Goal: Task Accomplishment & Management: Complete application form

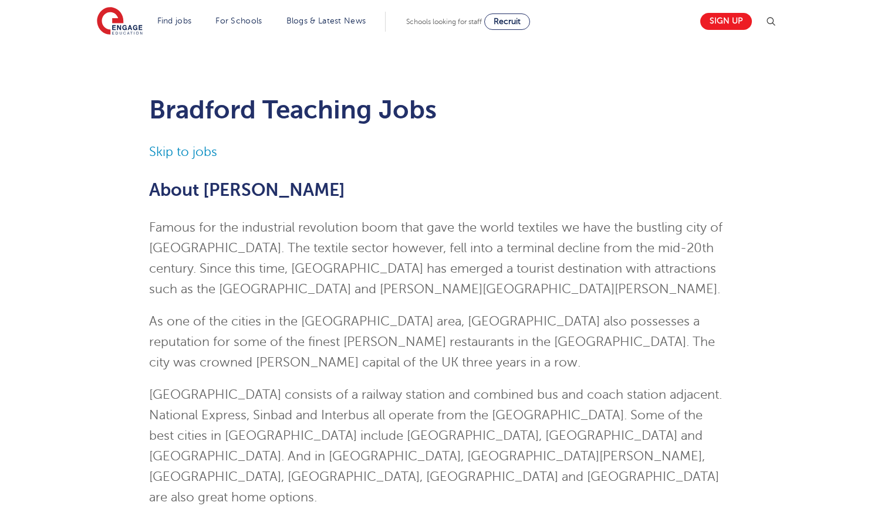
scroll to position [952, 0]
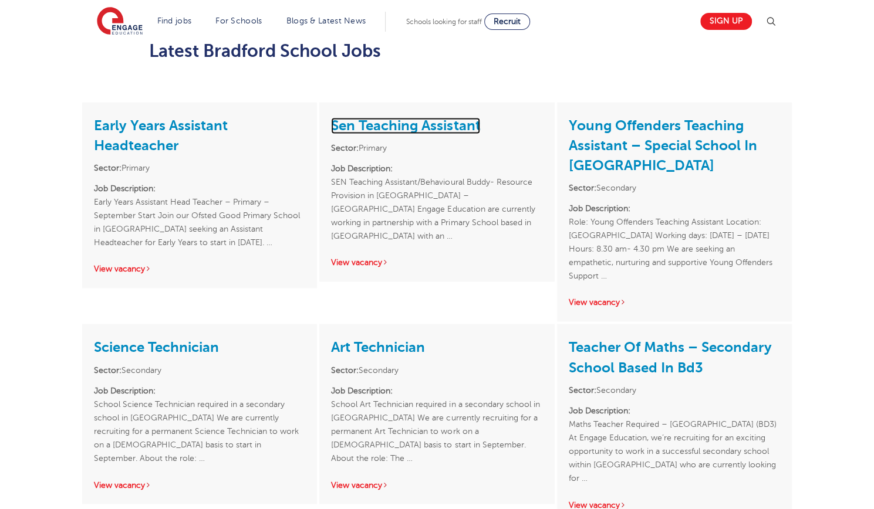
click at [381, 117] on link "Sen Teaching Assistant" at bounding box center [405, 125] width 149 height 16
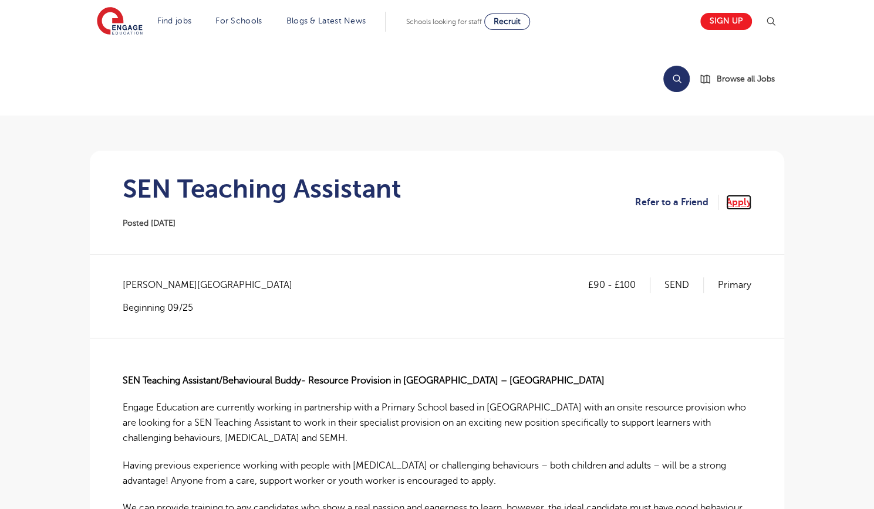
click at [743, 206] on link "Apply" at bounding box center [738, 202] width 25 height 15
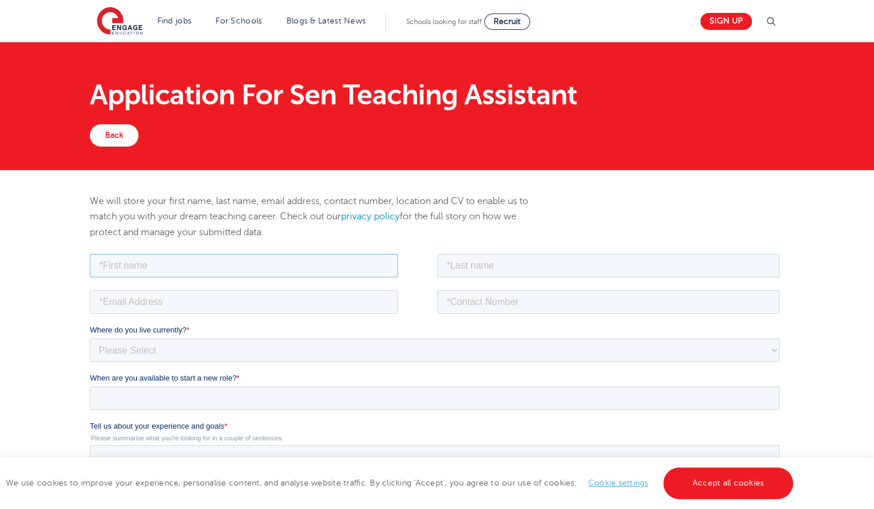
click at [299, 256] on input "text" at bounding box center [244, 264] width 308 height 23
type input "Ghassak"
click at [456, 265] on input "text" at bounding box center [608, 264] width 343 height 23
type input "Ksaan"
click at [354, 306] on input "email" at bounding box center [244, 301] width 308 height 23
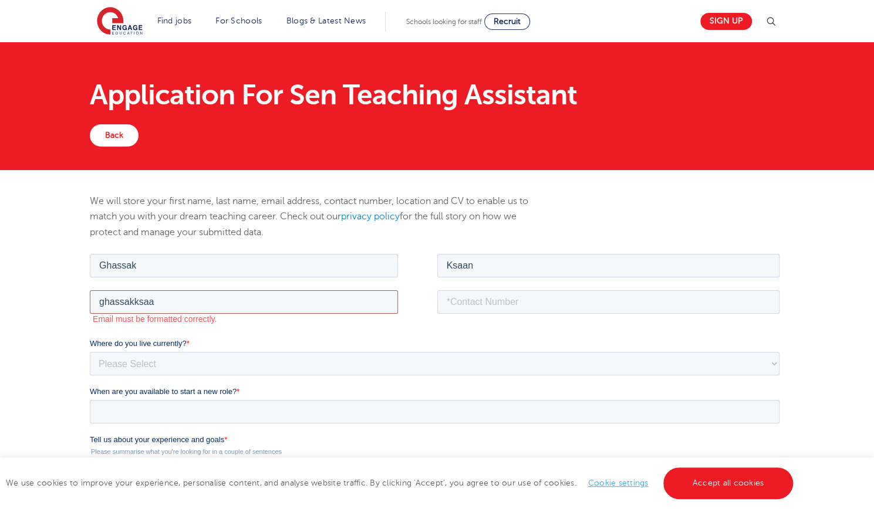
type input "ghassakksaan252@gmail.com"
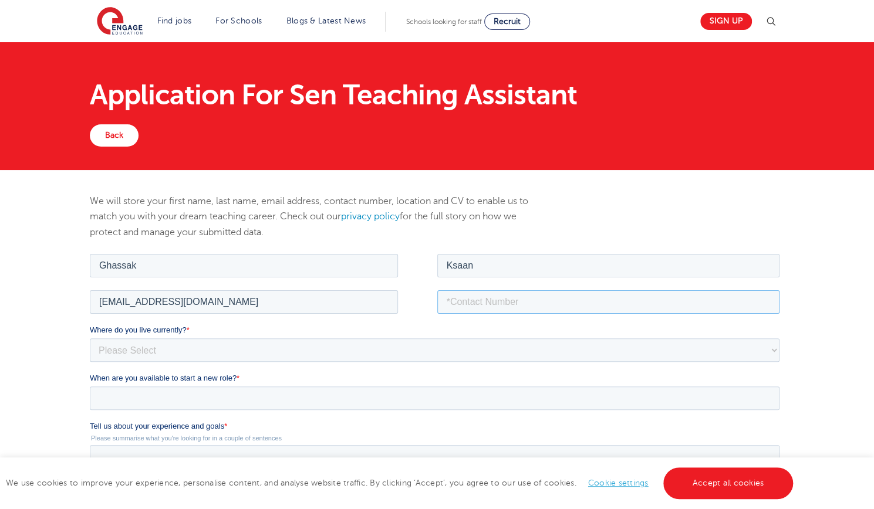
click at [520, 302] on input "tel" at bounding box center [608, 301] width 343 height 23
type input "07398027011"
click at [449, 344] on select "Please Select UK Canada Ireland Australia New Zealand Europe USA South Africa J…" at bounding box center [434, 349] width 689 height 23
select select "UK"
click at [90, 338] on select "Please Select UK Canada Ireland Australia New Zealand Europe USA South Africa J…" at bounding box center [434, 349] width 689 height 23
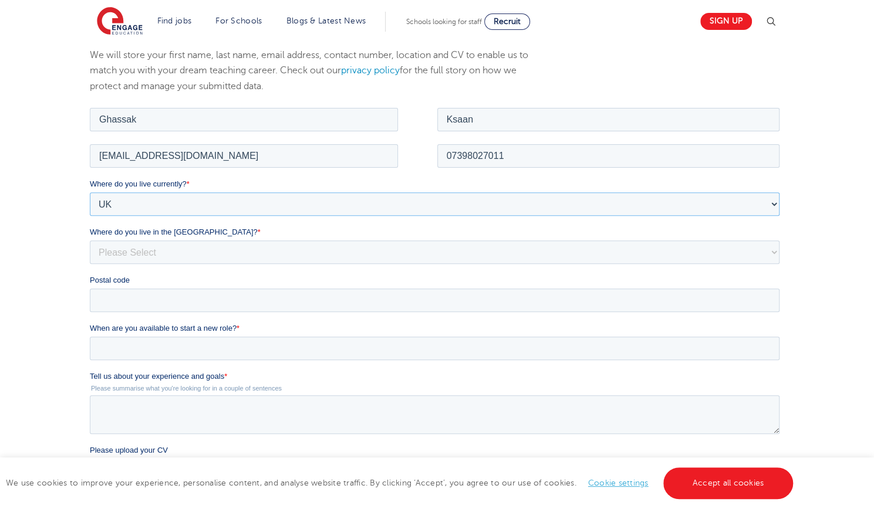
scroll to position [169, 0]
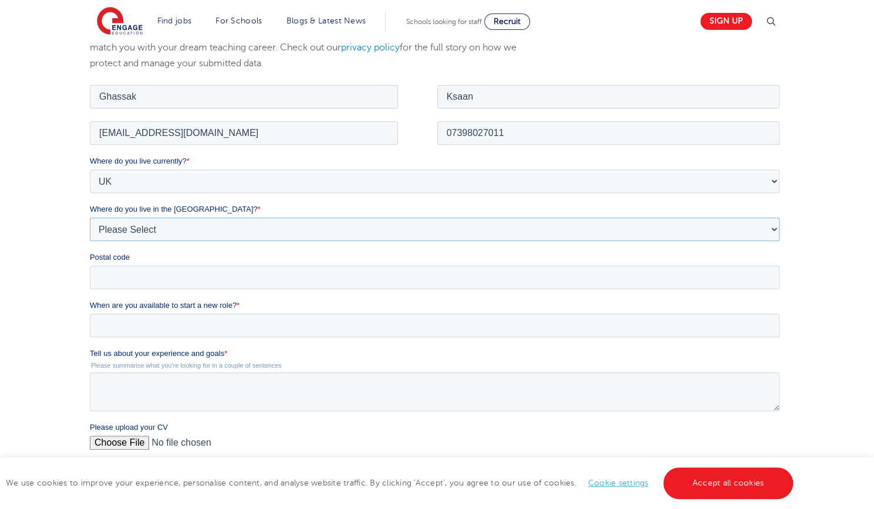
click at [764, 228] on select "Please Select Overseas Barnsley Bedfordshire Berkshire Bournemouth Bracknell Fo…" at bounding box center [434, 228] width 689 height 23
click at [530, 220] on select "Please Select Overseas Barnsley Bedfordshire Berkshire Bournemouth Bracknell Fo…" at bounding box center [434, 228] width 689 height 23
click at [493, 231] on select "Please Select Overseas Barnsley Bedfordshire Berkshire Bournemouth Bracknell Fo…" at bounding box center [434, 228] width 689 height 23
select select "Bradford"
click at [90, 217] on select "Please Select Overseas Barnsley Bedfordshire Berkshire Bournemouth Bracknell Fo…" at bounding box center [434, 228] width 689 height 23
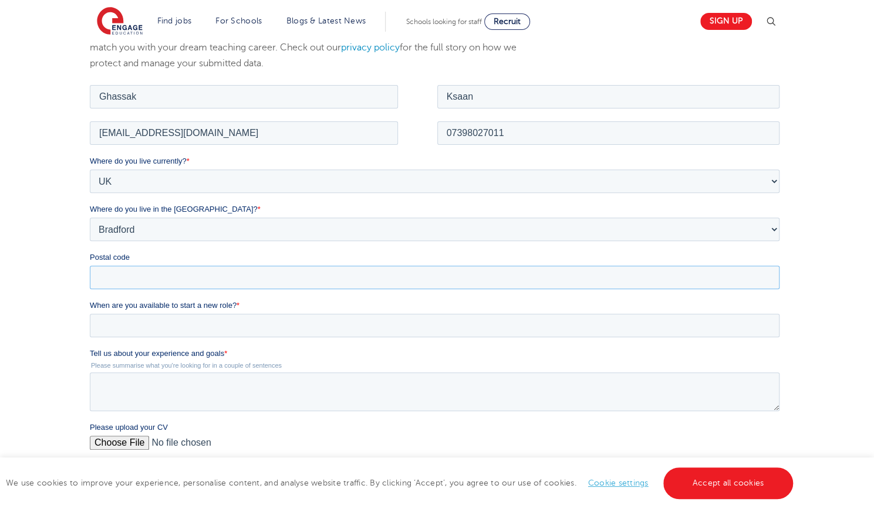
click at [259, 286] on input "Postal code" at bounding box center [434, 276] width 689 height 23
type input "BD71DB"
click at [243, 321] on input "When are you available to start a new role? *" at bounding box center [434, 324] width 689 height 23
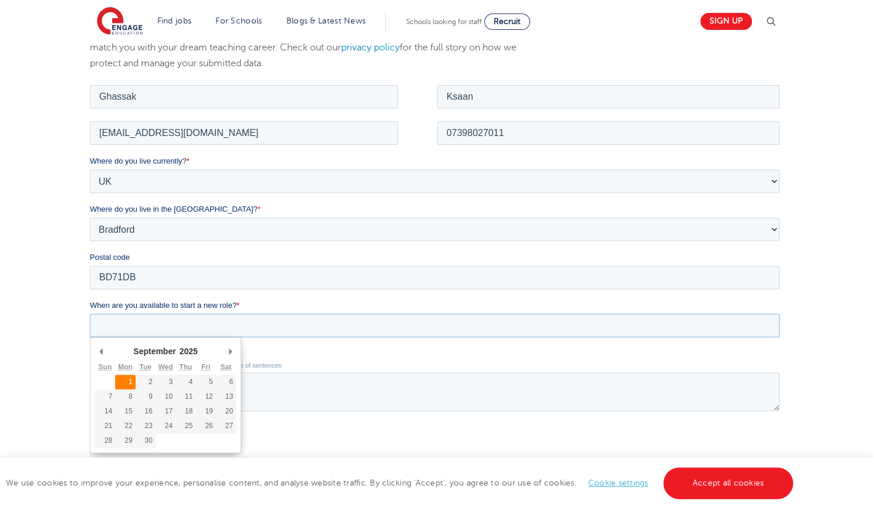
type div "2025-09-01"
type input "2025/09/01"
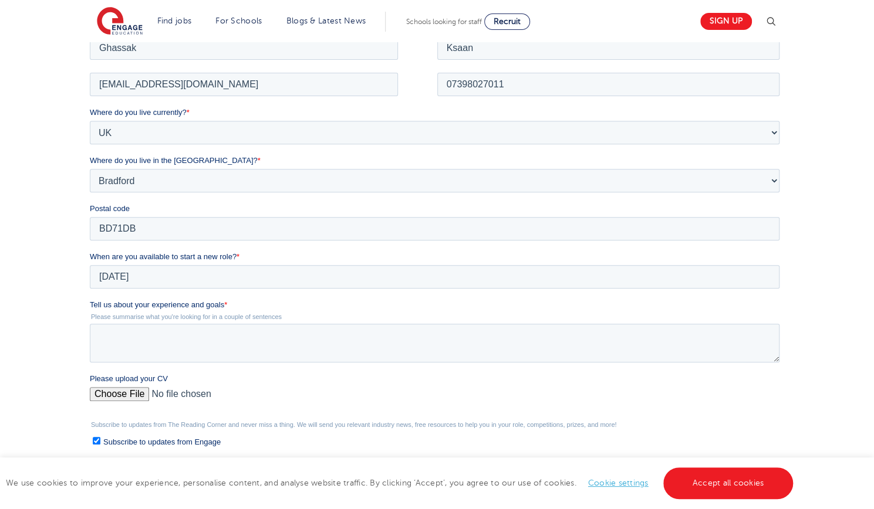
scroll to position [252, 0]
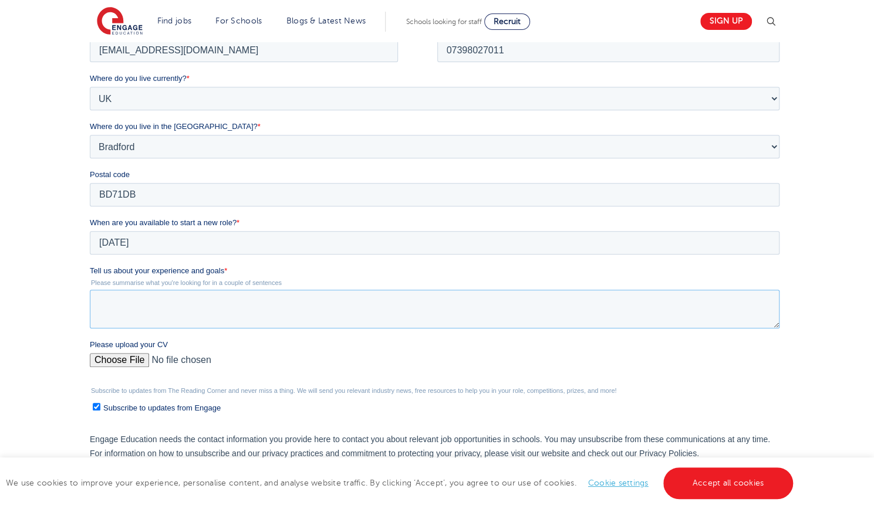
click at [650, 306] on textarea "Tell us about your experience and goals *" at bounding box center [434, 309] width 689 height 39
type textarea "I"
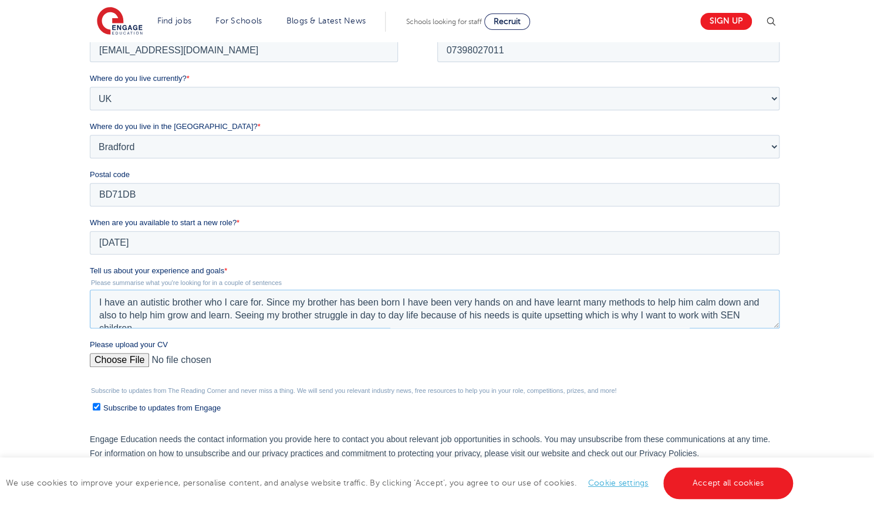
scroll to position [6, 0]
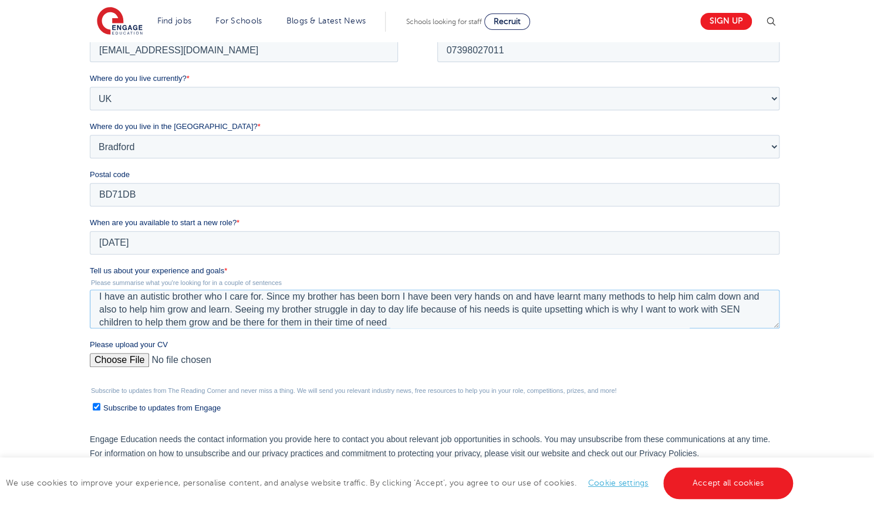
type textarea "I have an autistic brother who I care for. Since my brother has been born I hav…"
click at [134, 357] on input "Please upload your CV" at bounding box center [434, 364] width 689 height 23
type input "C:\fakepath\Ghassaks CV .docx"
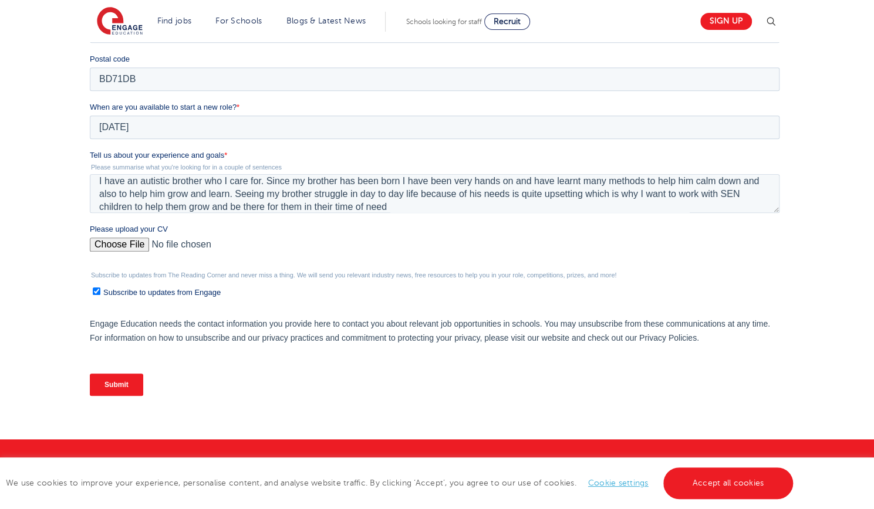
scroll to position [398, 0]
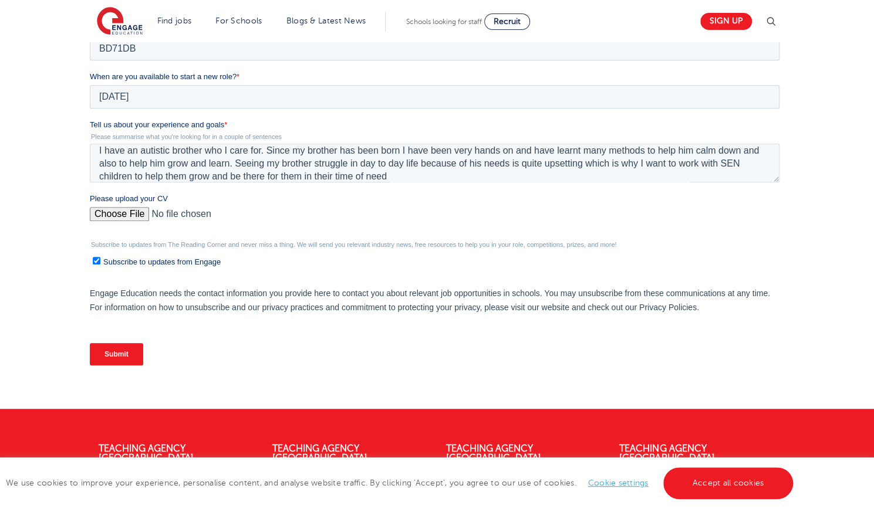
click at [114, 354] on input "Submit" at bounding box center [116, 354] width 53 height 22
